Goal: Transaction & Acquisition: Obtain resource

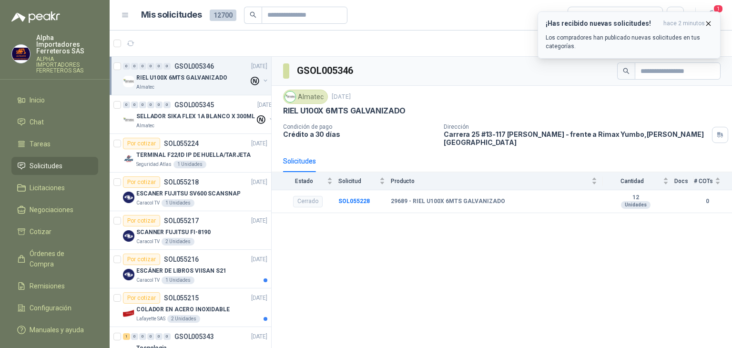
click at [711, 20] on icon "button" at bounding box center [709, 24] width 8 height 8
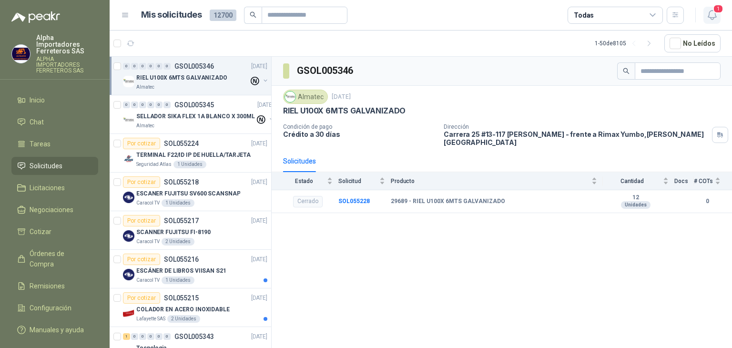
click at [710, 14] on icon "button" at bounding box center [713, 15] width 12 height 12
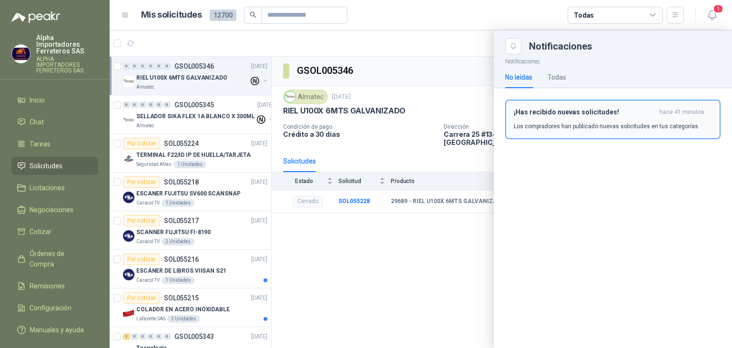
click at [561, 114] on h3 "¡Has recibido nuevas solicitudes!" at bounding box center [585, 112] width 142 height 8
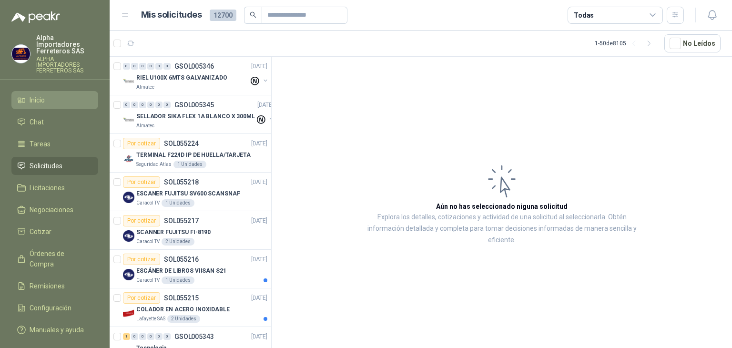
click at [38, 95] on span "Inicio" at bounding box center [37, 100] width 15 height 10
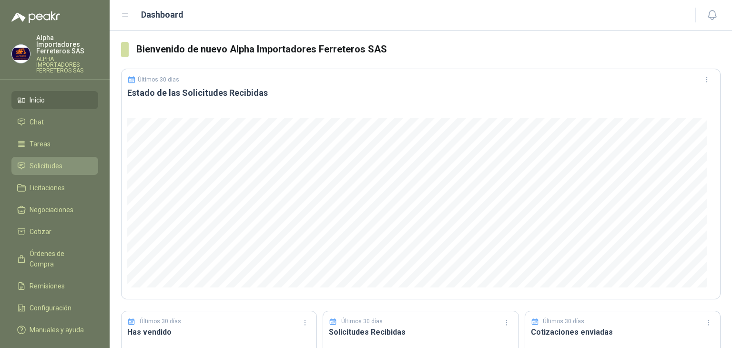
click at [38, 161] on span "Solicitudes" at bounding box center [46, 166] width 33 height 10
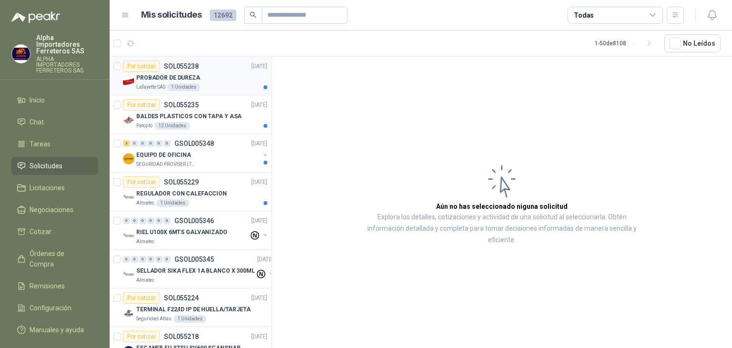
click at [208, 83] on div "Lafayette SAS 1 Unidades" at bounding box center [201, 87] width 131 height 8
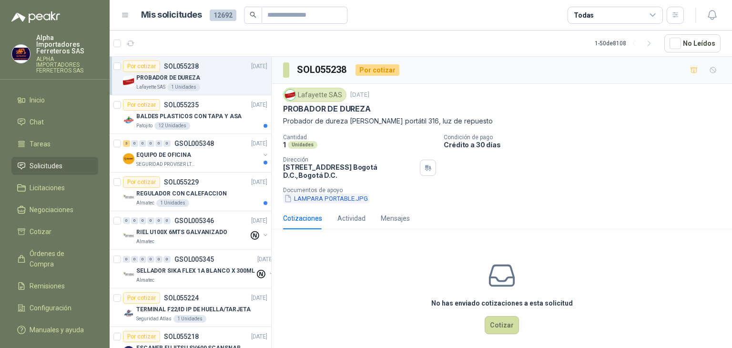
click at [312, 202] on button "LAMPARA PORTABLE.JPG" at bounding box center [326, 199] width 86 height 10
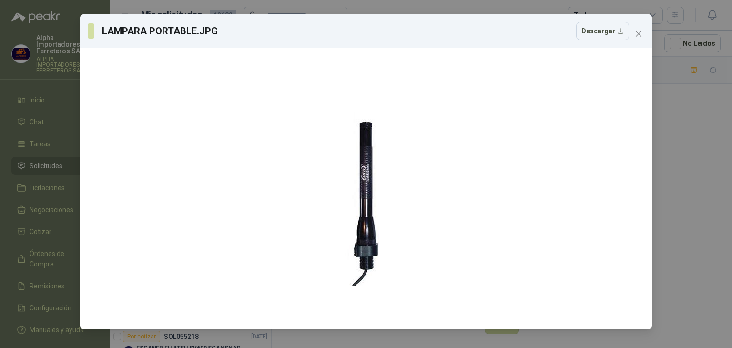
click at [670, 198] on div "LAMPARA PORTABLE.JPG Descargar" at bounding box center [366, 174] width 732 height 348
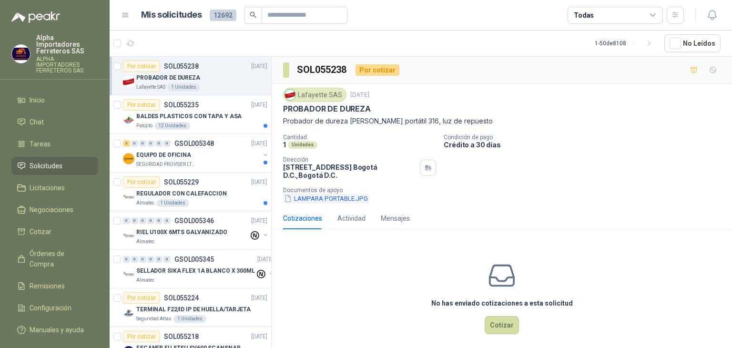
click at [309, 199] on button "LAMPARA PORTABLE.JPG" at bounding box center [326, 199] width 86 height 10
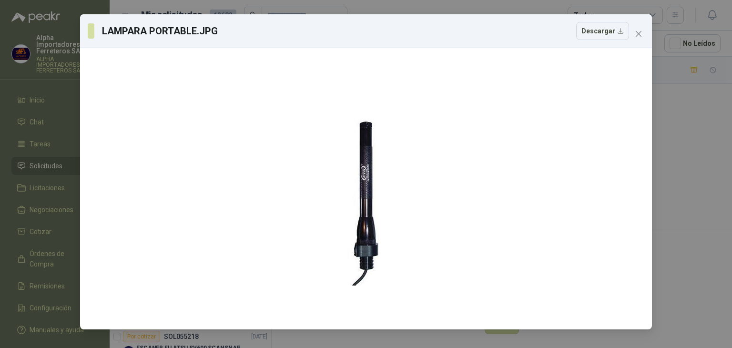
click at [697, 156] on div "LAMPARA PORTABLE.JPG Descargar" at bounding box center [366, 174] width 732 height 348
